Goal: Task Accomplishment & Management: Manage account settings

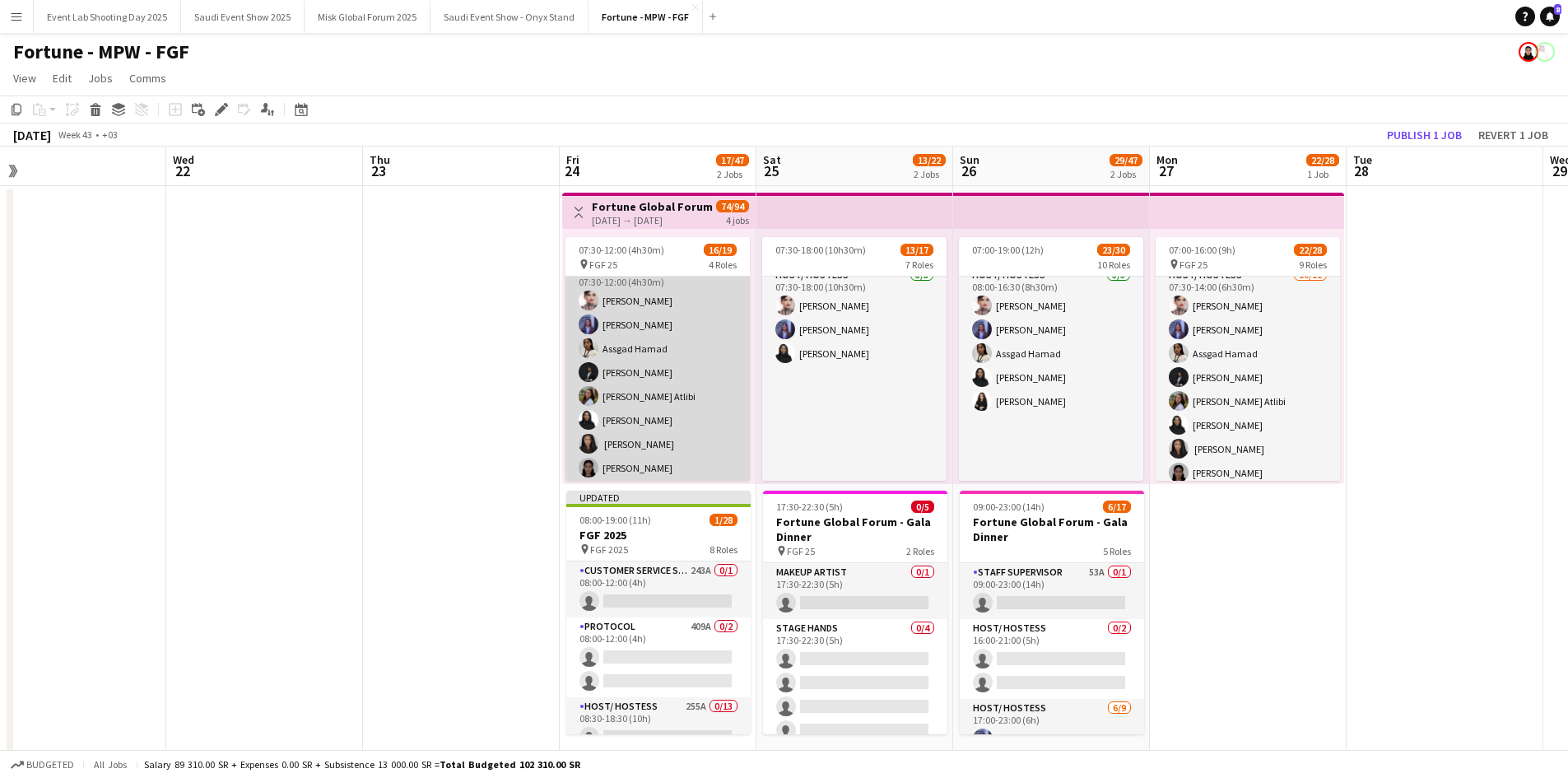
click at [687, 319] on app-card-role "Host/ Hostess [DATE] 07:30-12:00 (4h30m) [PERSON_NAME] [PERSON_NAME] Assgad Ham…" at bounding box center [658, 408] width 185 height 295
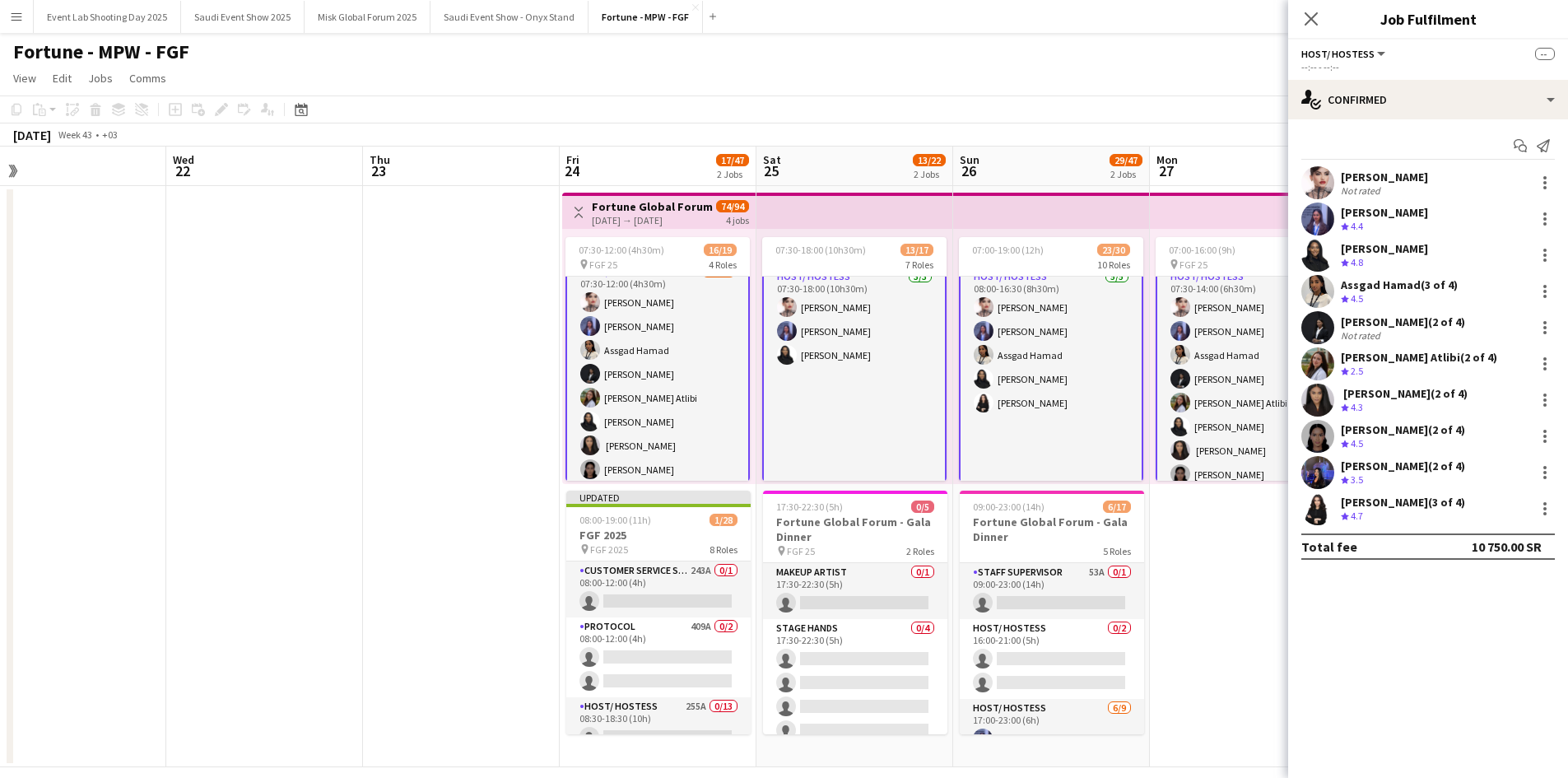
scroll to position [249, 0]
click at [1315, 20] on icon "Close pop-in" at bounding box center [1311, 18] width 16 height 16
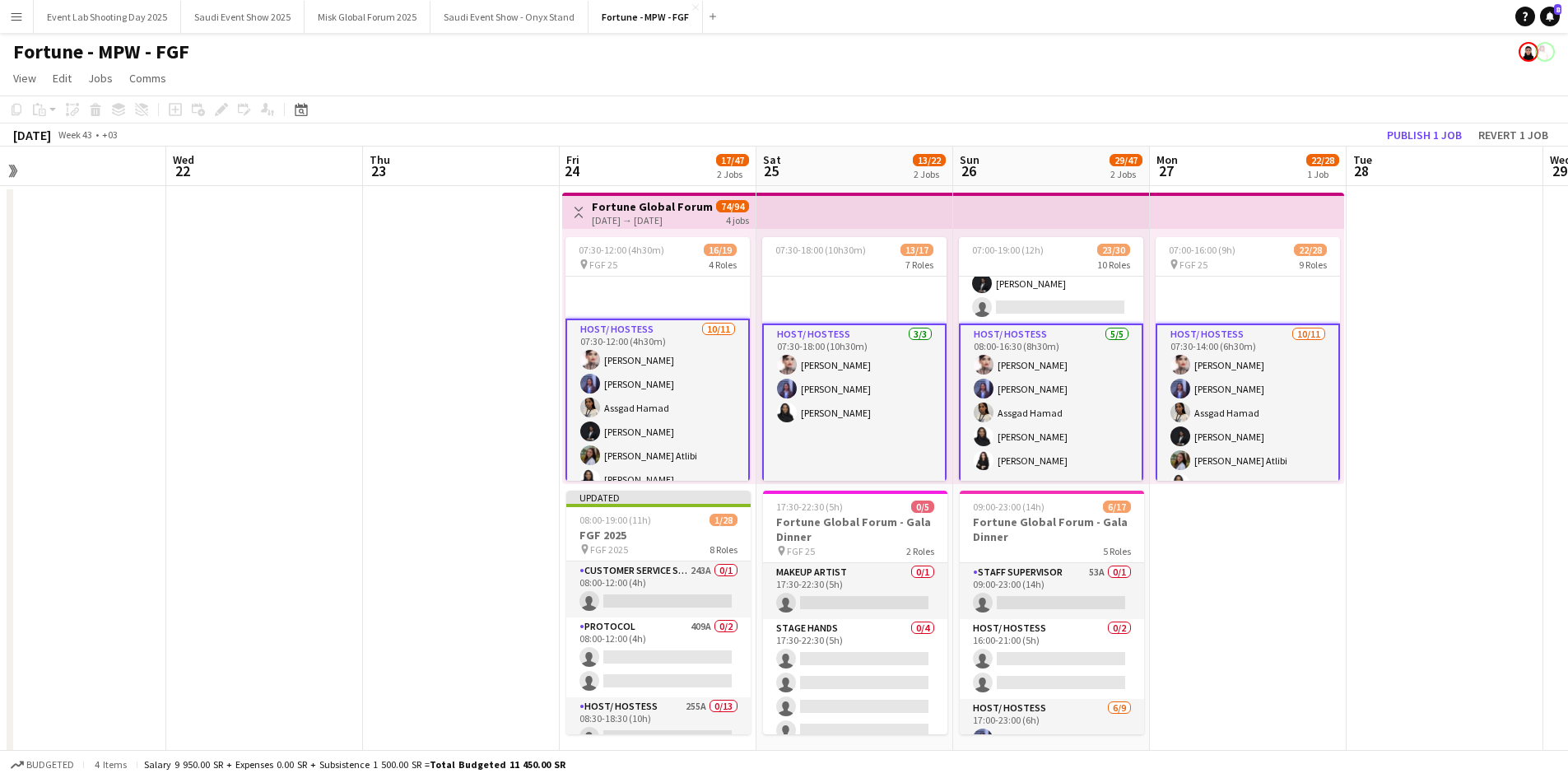
scroll to position [166, 0]
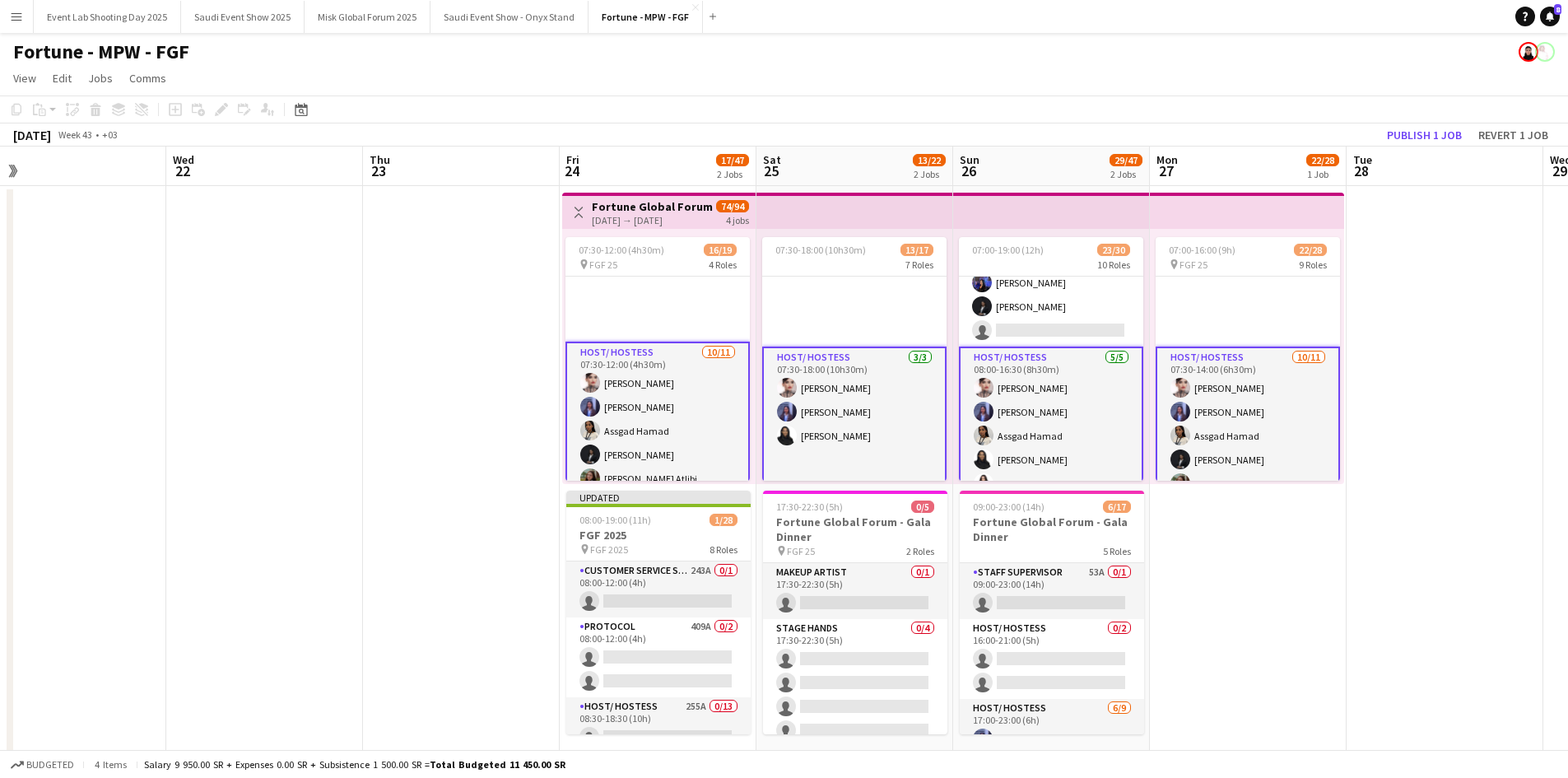
click at [1207, 398] on app-card-role "Host/ Hostess [DATE] 07:30-14:00 (6h30m) [PERSON_NAME] [PERSON_NAME] Assgad Ham…" at bounding box center [1249, 495] width 185 height 298
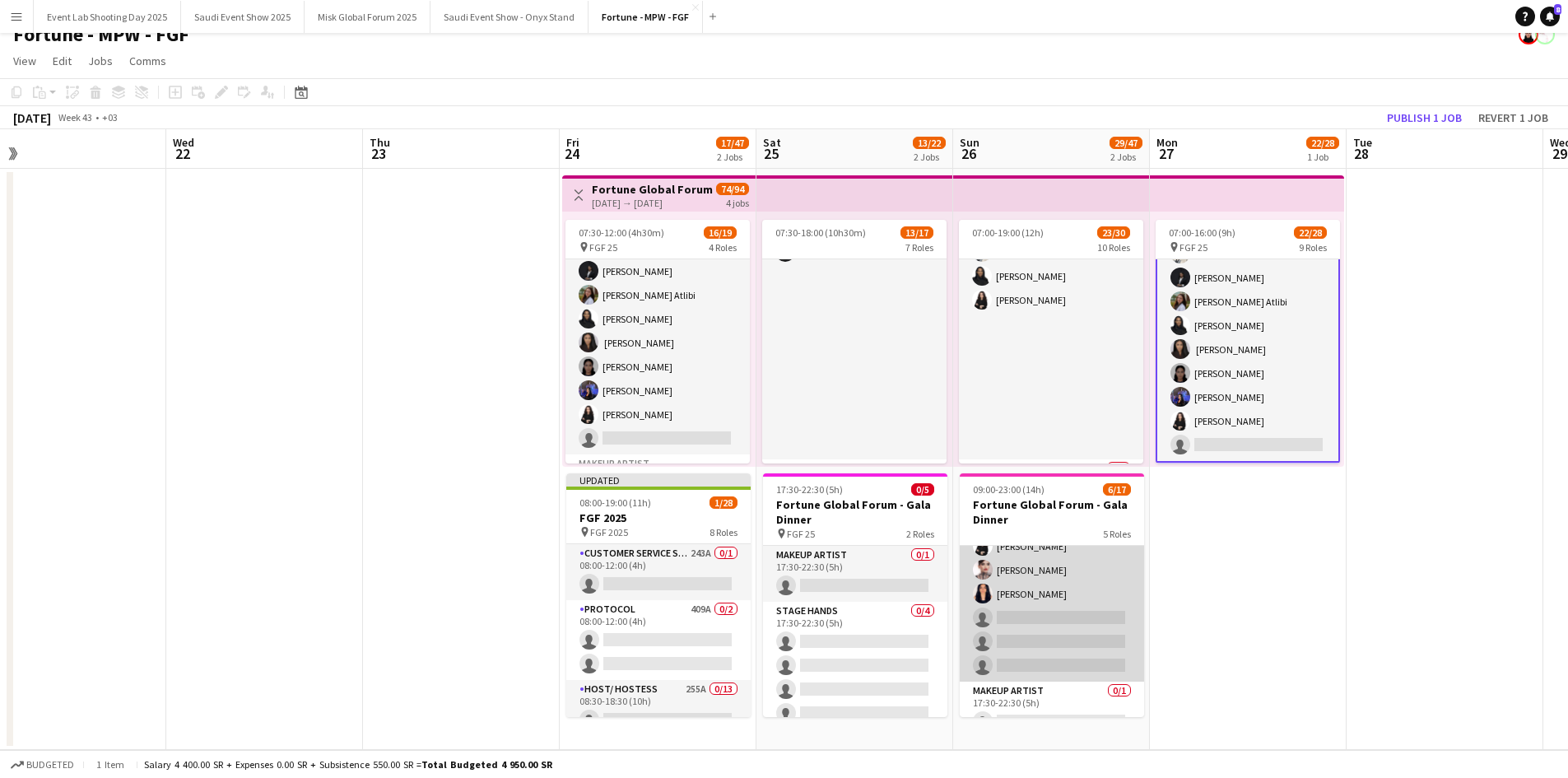
click at [1033, 568] on app-card-role "Host/ Hostess [DATE] 17:00-23:00 (6h) [PERSON_NAME] Assgad Hamad [PERSON_NAME] …" at bounding box center [1052, 558] width 185 height 247
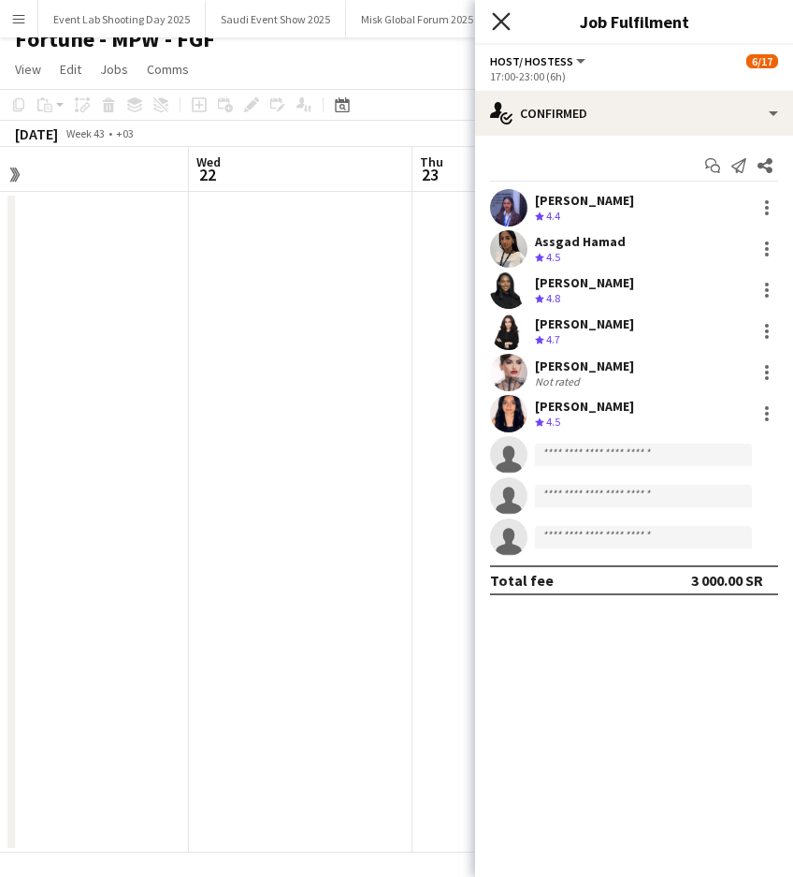
click at [500, 15] on icon "Close pop-in" at bounding box center [501, 21] width 18 height 18
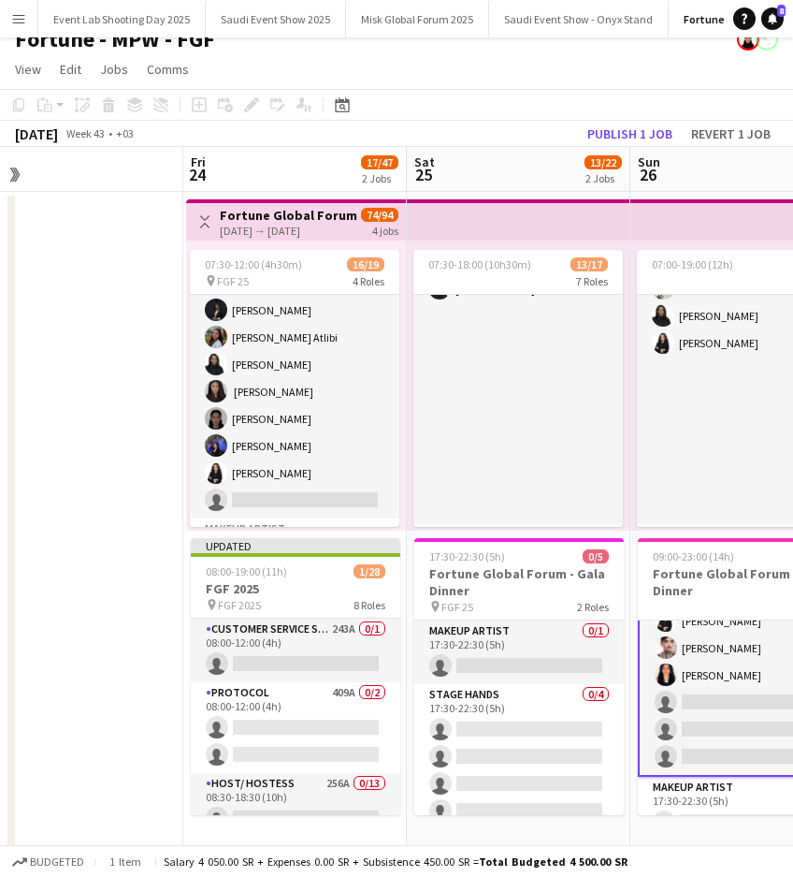
scroll to position [0, 713]
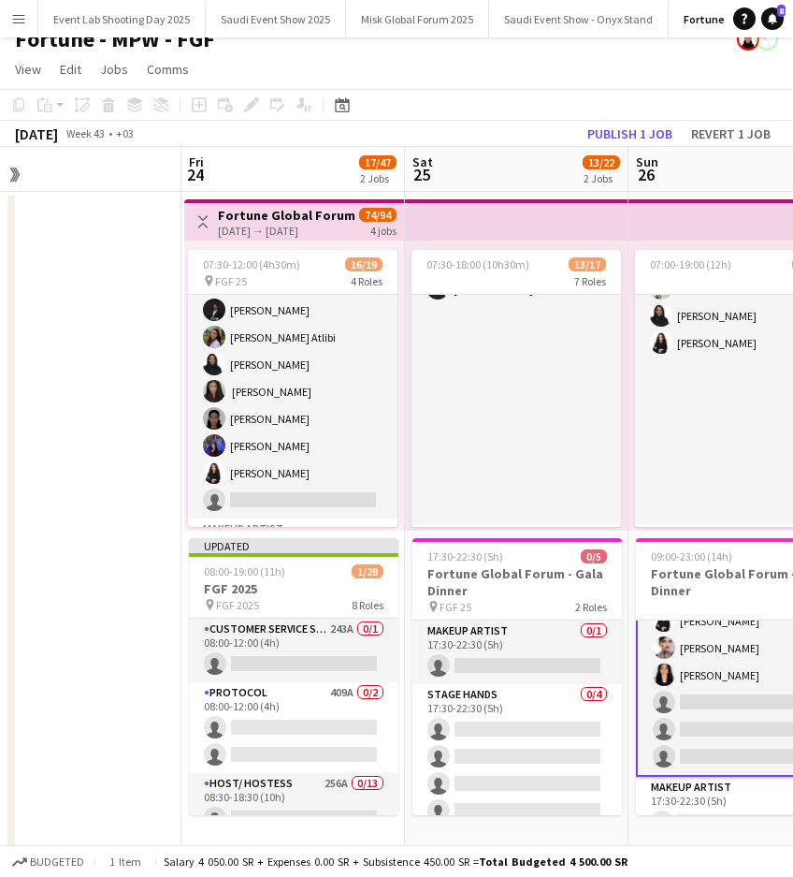
drag, startPoint x: 481, startPoint y: 516, endPoint x: 26, endPoint y: 465, distance: 457.5
click at [26, 465] on app-calendar-viewport "Mon 20 Tue 21 Wed 22 Thu 23 Fri 24 17/47 2 Jobs Sat 25 13/22 2 Jobs Sun 26 29/4…" at bounding box center [396, 499] width 793 height 705
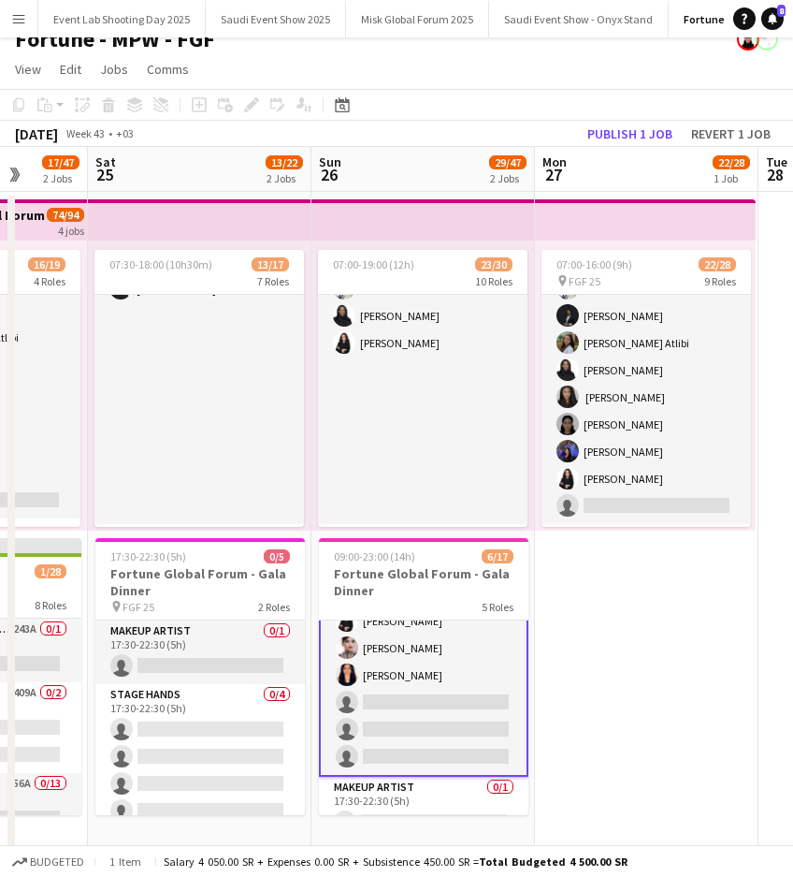
scroll to position [0, 646]
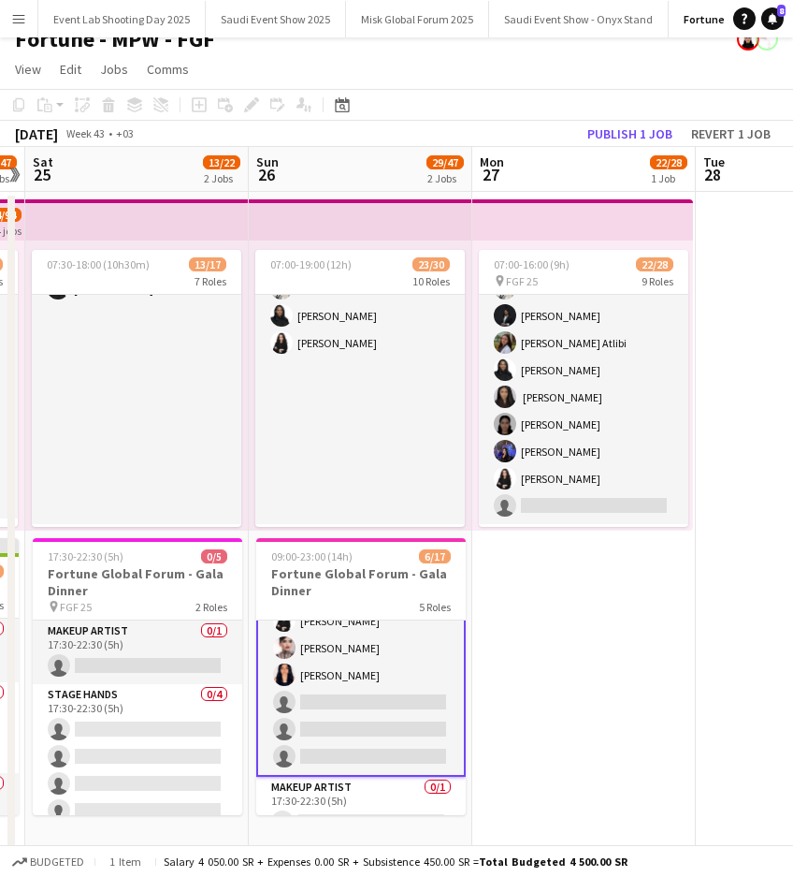
drag, startPoint x: 693, startPoint y: 431, endPoint x: 313, endPoint y: 430, distance: 379.9
click at [313, 430] on app-calendar-viewport "Wed 22 Thu 23 Fri 24 17/47 2 Jobs Sat 25 13/22 2 Jobs Sun 26 29/47 2 Jobs Mon 2…" at bounding box center [396, 499] width 793 height 705
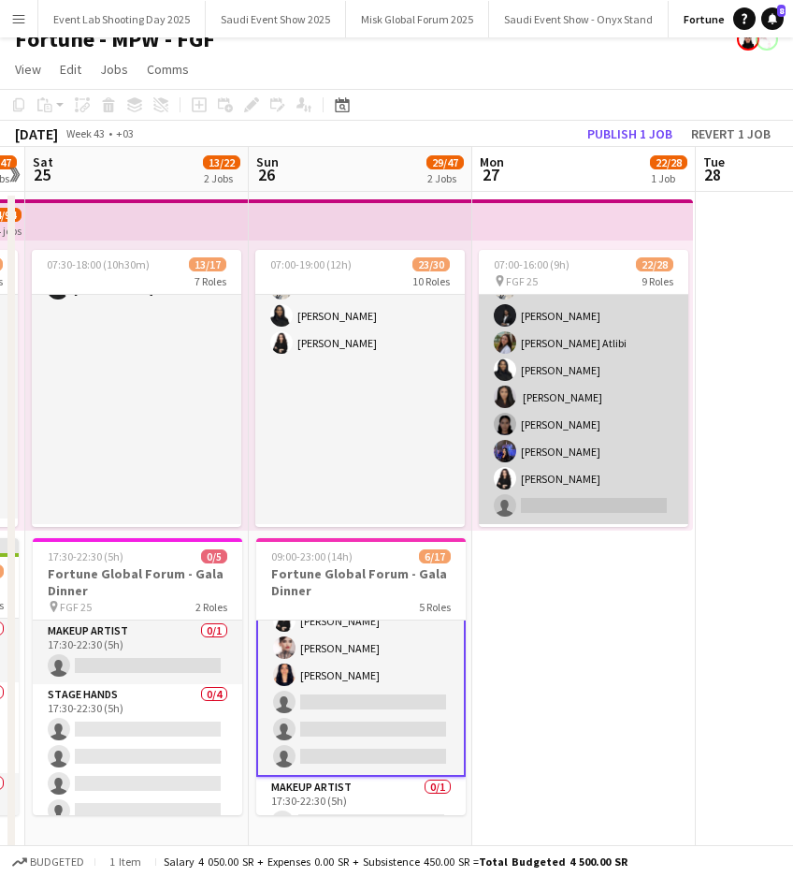
click at [536, 449] on app-card-role "Host/ Hostess [DATE] 07:30-14:00 (6h30m) [PERSON_NAME] [PERSON_NAME] Assgad Ham…" at bounding box center [584, 356] width 210 height 335
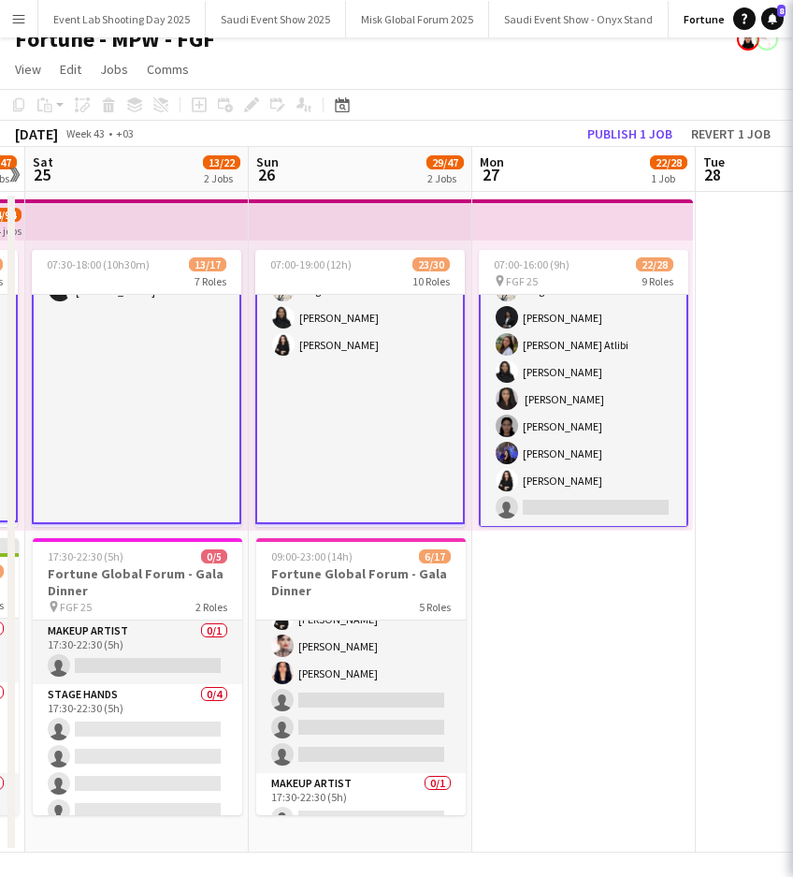
scroll to position [376, 0]
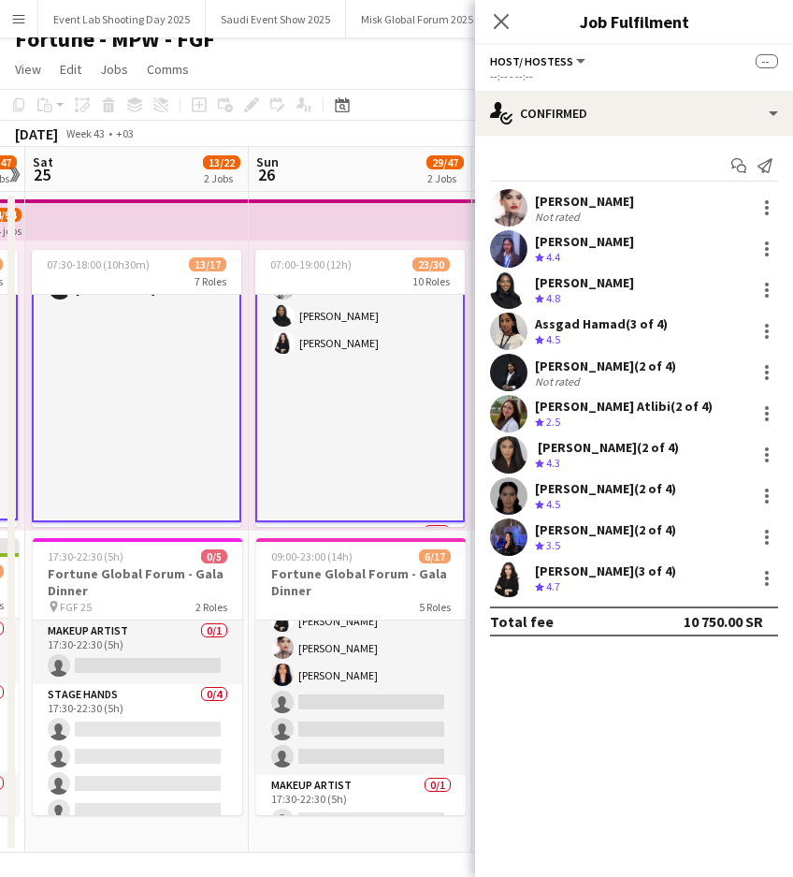
click at [553, 525] on div "[PERSON_NAME] (2 of 4)" at bounding box center [605, 529] width 141 height 17
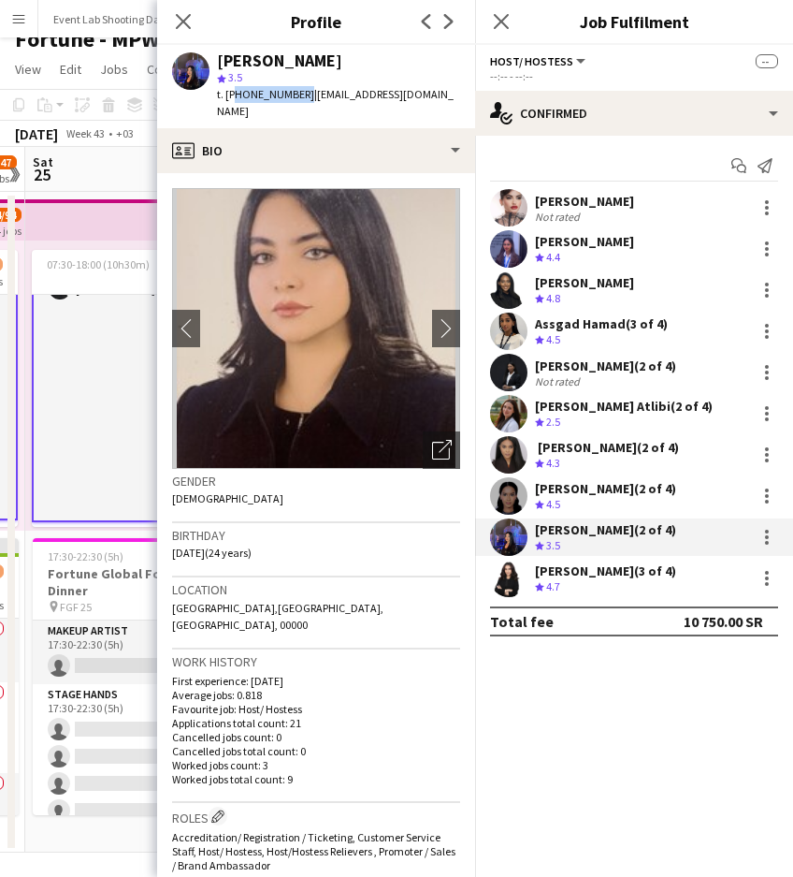
drag, startPoint x: 298, startPoint y: 95, endPoint x: 234, endPoint y: 96, distance: 64.6
click at [234, 96] on span "t. [PHONE_NUMBER]" at bounding box center [265, 94] width 97 height 14
copy span "966501923540"
click at [187, 21] on icon "Close pop-in" at bounding box center [183, 21] width 18 height 18
